Goal: Transaction & Acquisition: Purchase product/service

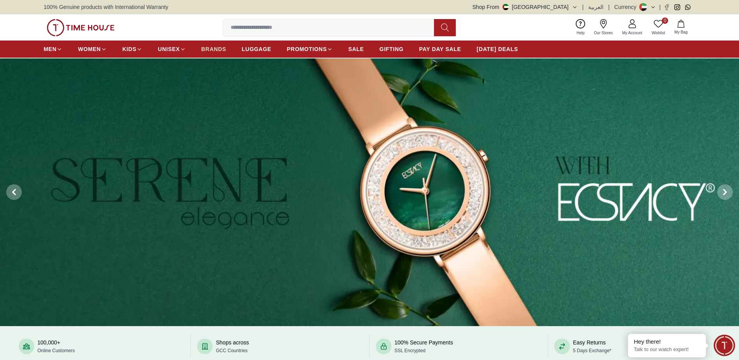
click at [216, 48] on span "BRANDS" at bounding box center [213, 49] width 25 height 8
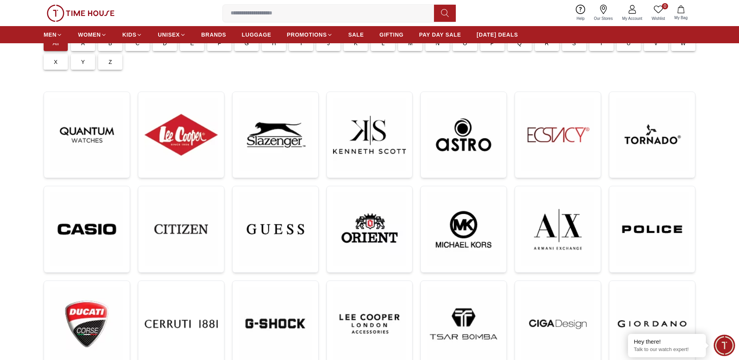
scroll to position [78, 0]
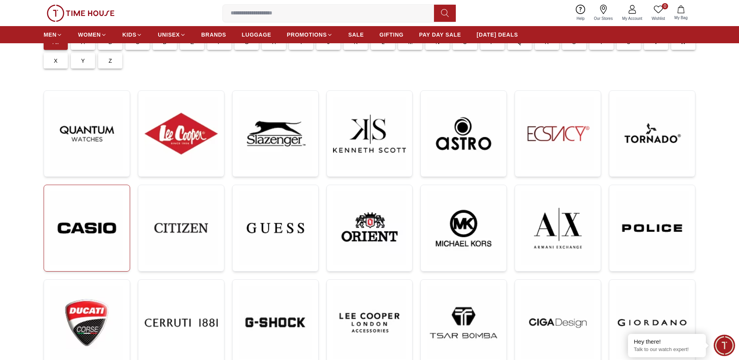
click at [104, 228] on img at bounding box center [86, 228] width 73 height 74
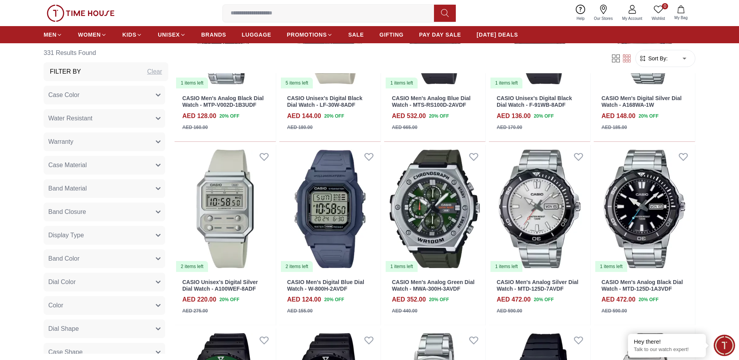
scroll to position [701, 0]
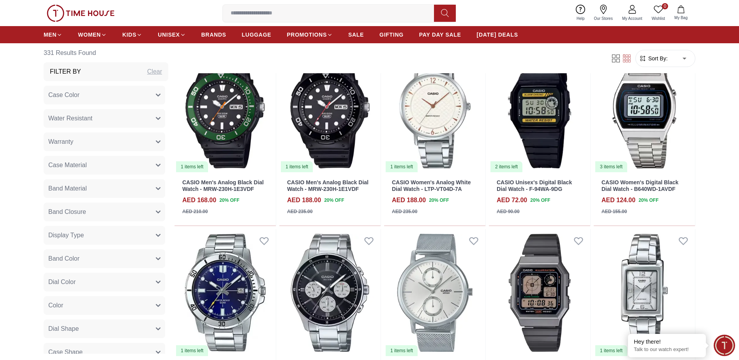
scroll to position [740, 0]
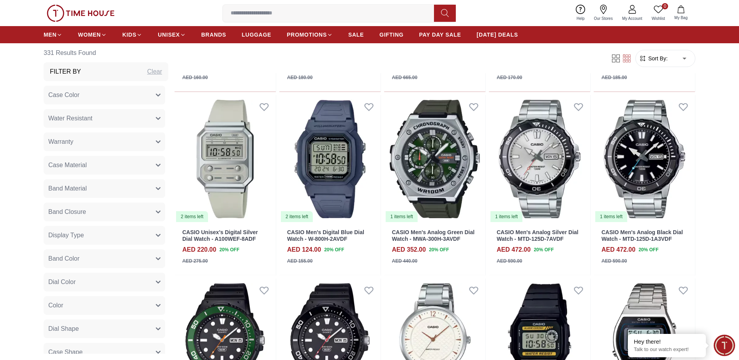
click at [264, 14] on input at bounding box center [331, 13] width 217 height 16
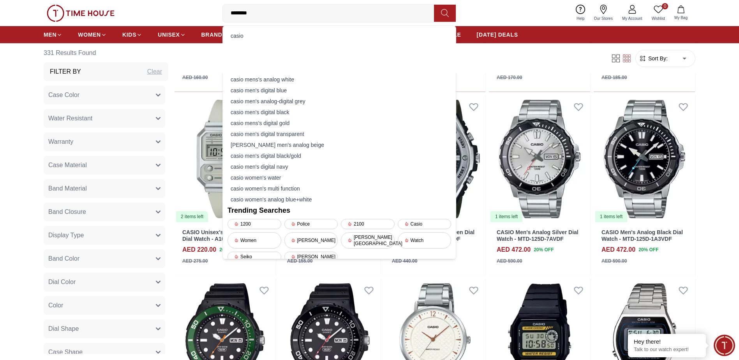
type input "*********"
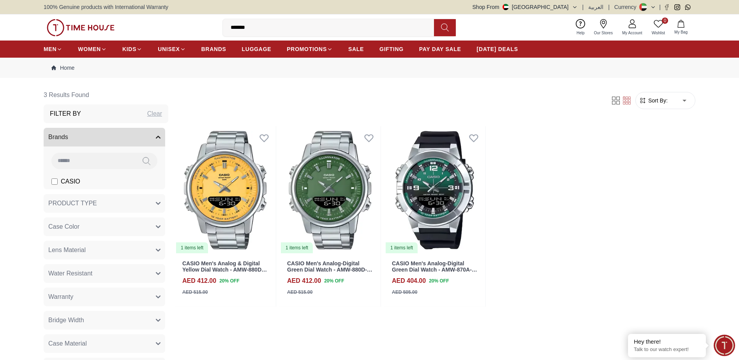
type input "*****"
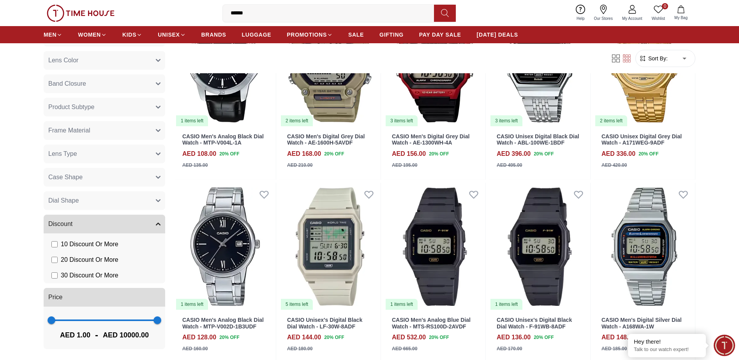
scroll to position [156, 0]
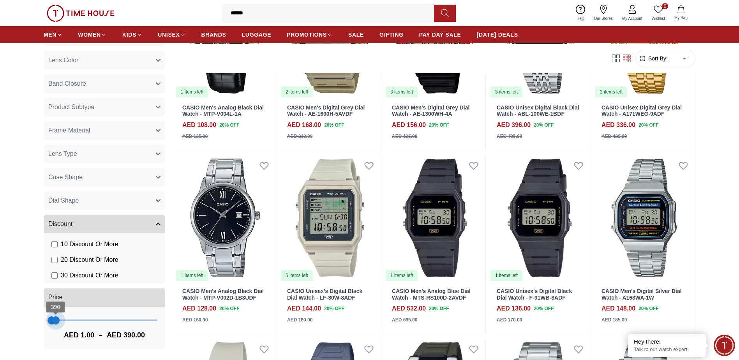
type input "***"
drag, startPoint x: 149, startPoint y: 319, endPoint x: 55, endPoint y: 319, distance: 93.9
click at [55, 319] on span "351" at bounding box center [55, 320] width 8 height 8
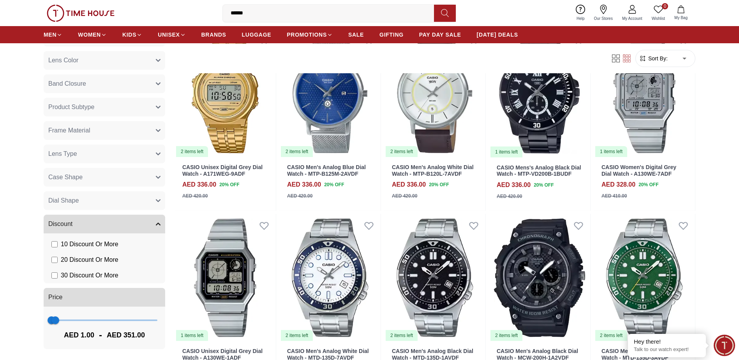
scroll to position [312, 0]
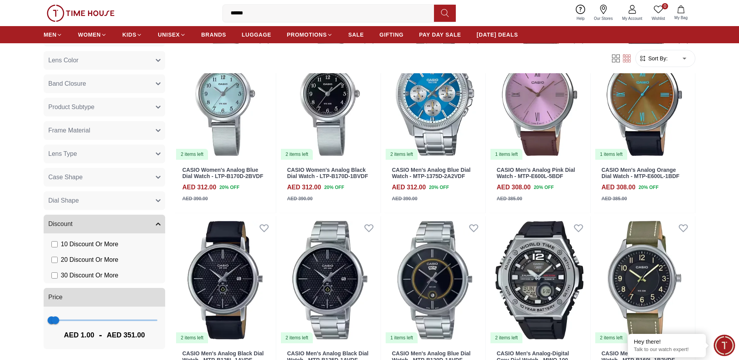
scroll to position [1013, 0]
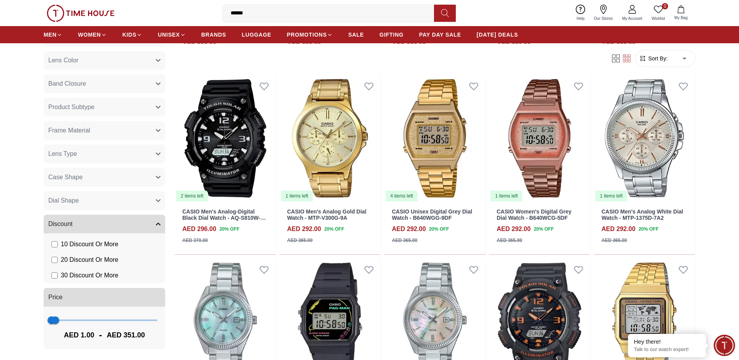
scroll to position [1830, 0]
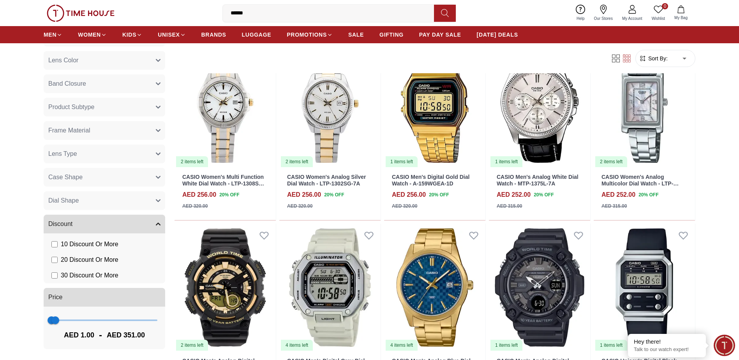
scroll to position [2570, 0]
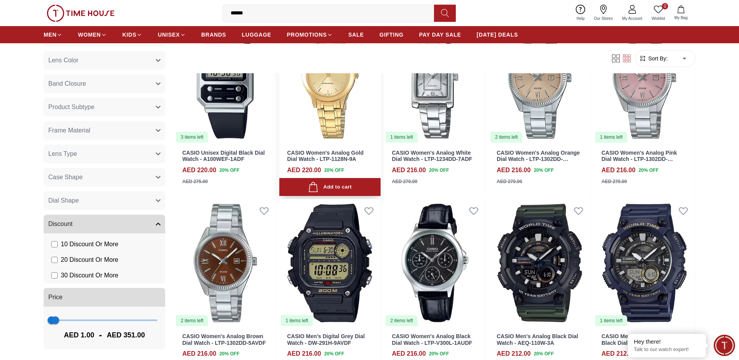
scroll to position [3466, 0]
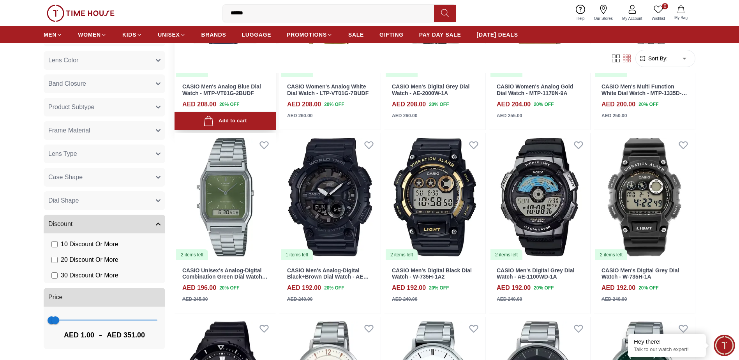
scroll to position [4050, 0]
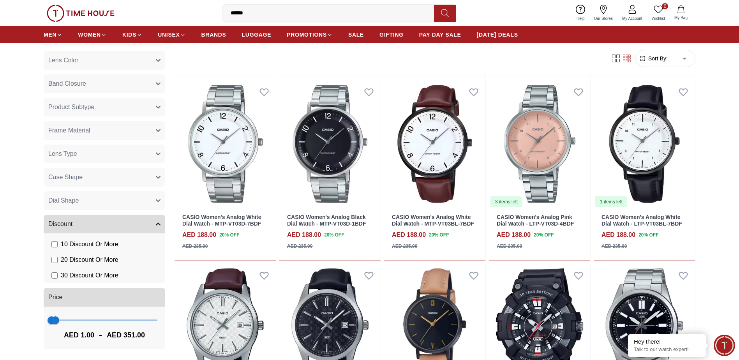
scroll to position [4829, 0]
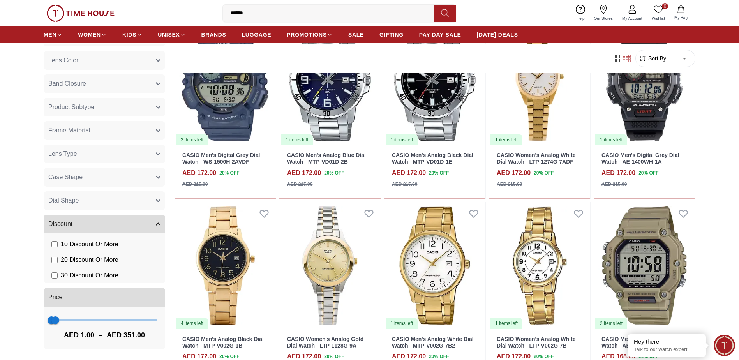
scroll to position [5803, 0]
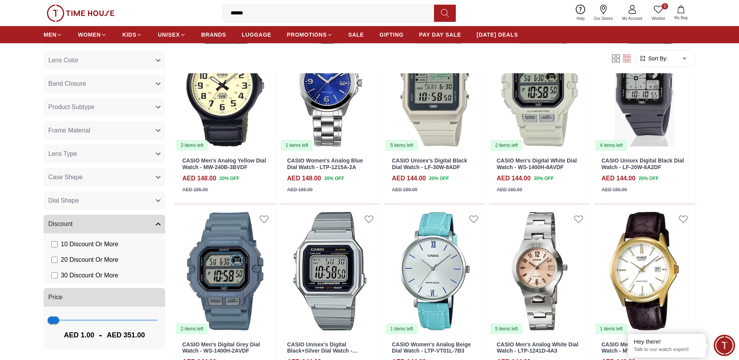
scroll to position [7906, 0]
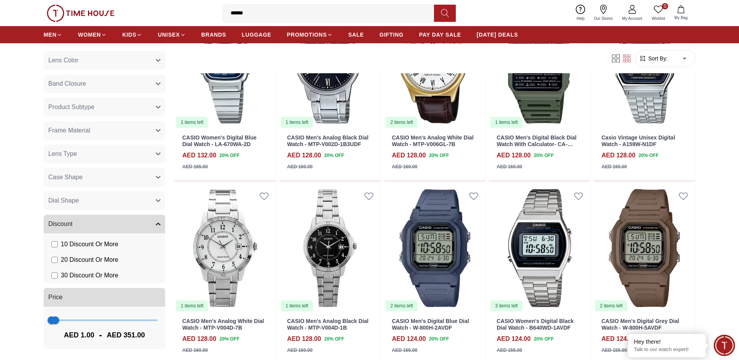
scroll to position [8570, 0]
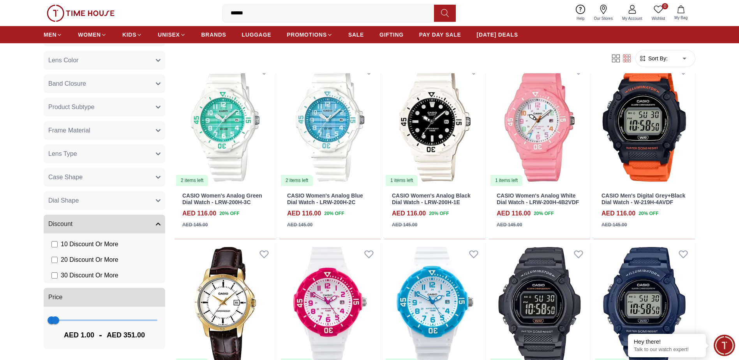
scroll to position [9324, 0]
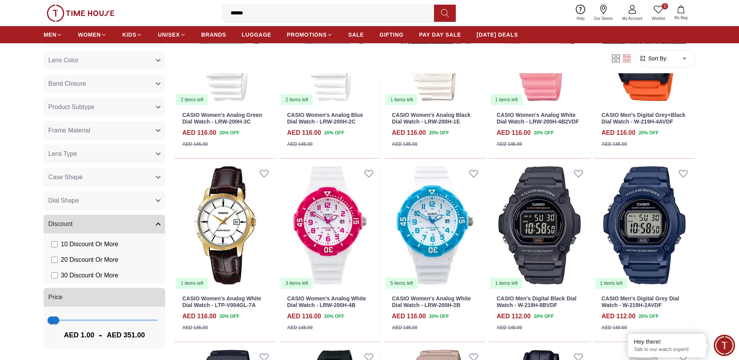
scroll to position [9386, 0]
